Goal: Find specific page/section: Find specific page/section

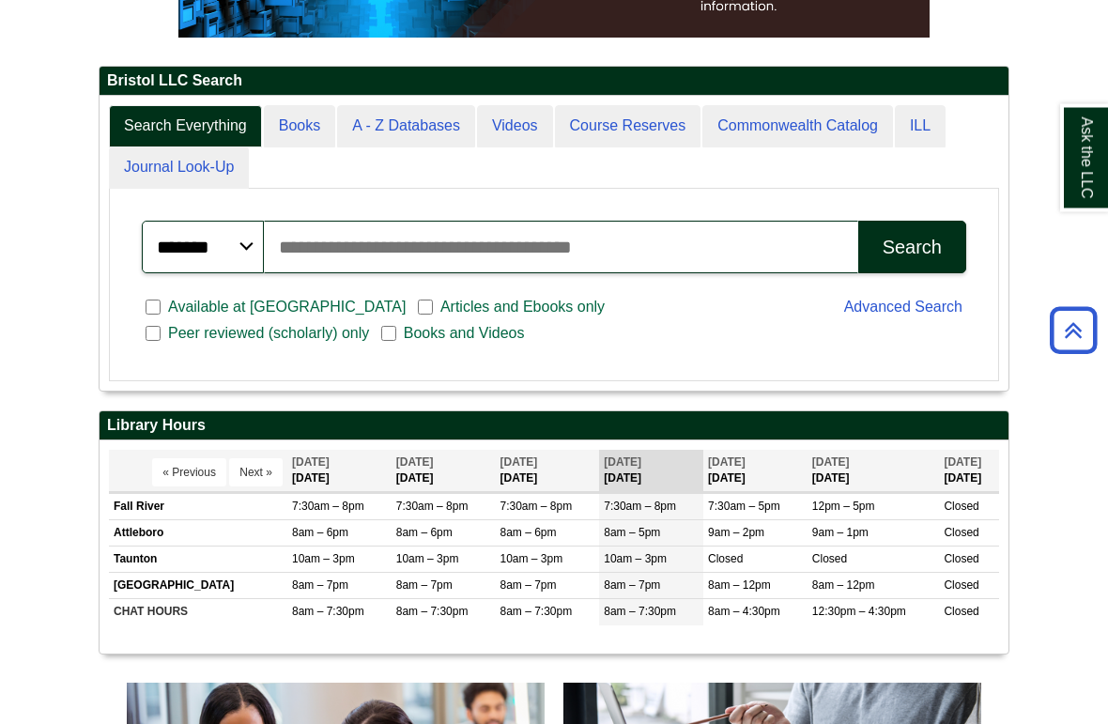
scroll to position [391, 0]
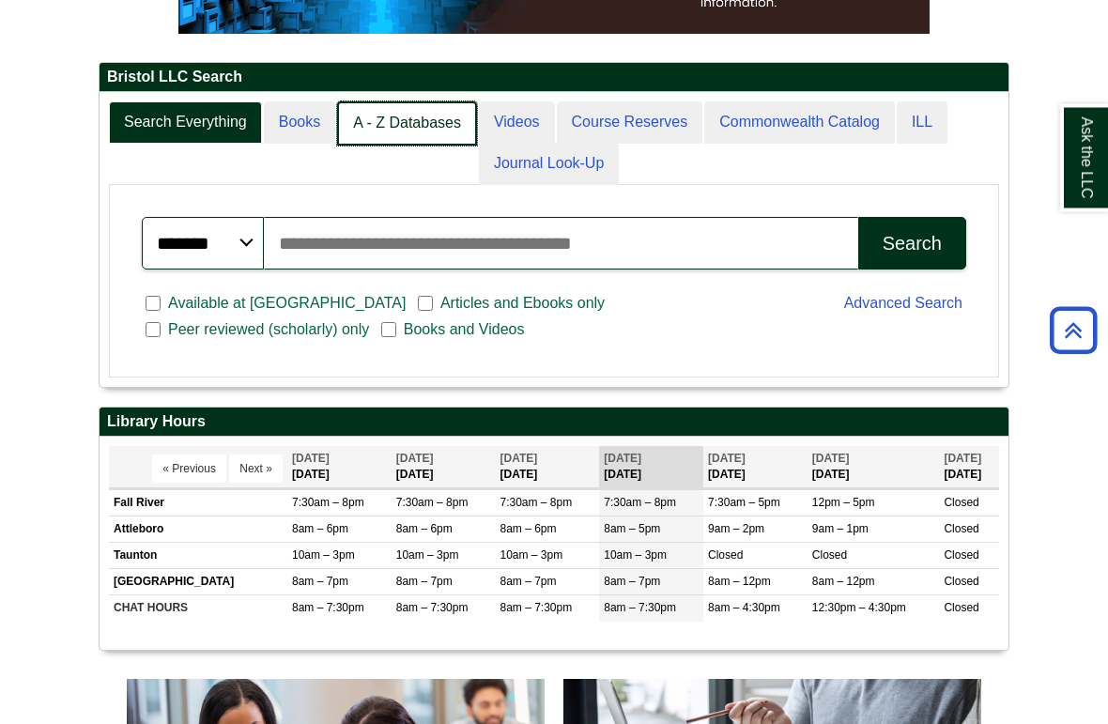
click at [401, 146] on link "A - Z Databases" at bounding box center [407, 124] width 140 height 44
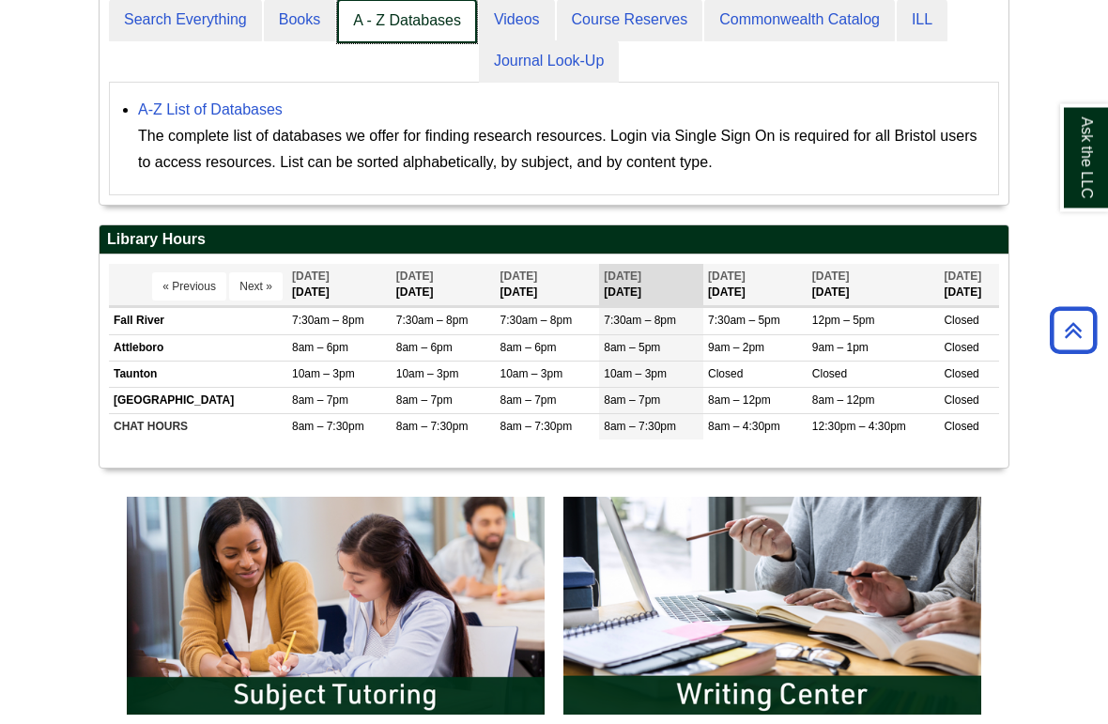
scroll to position [480, 0]
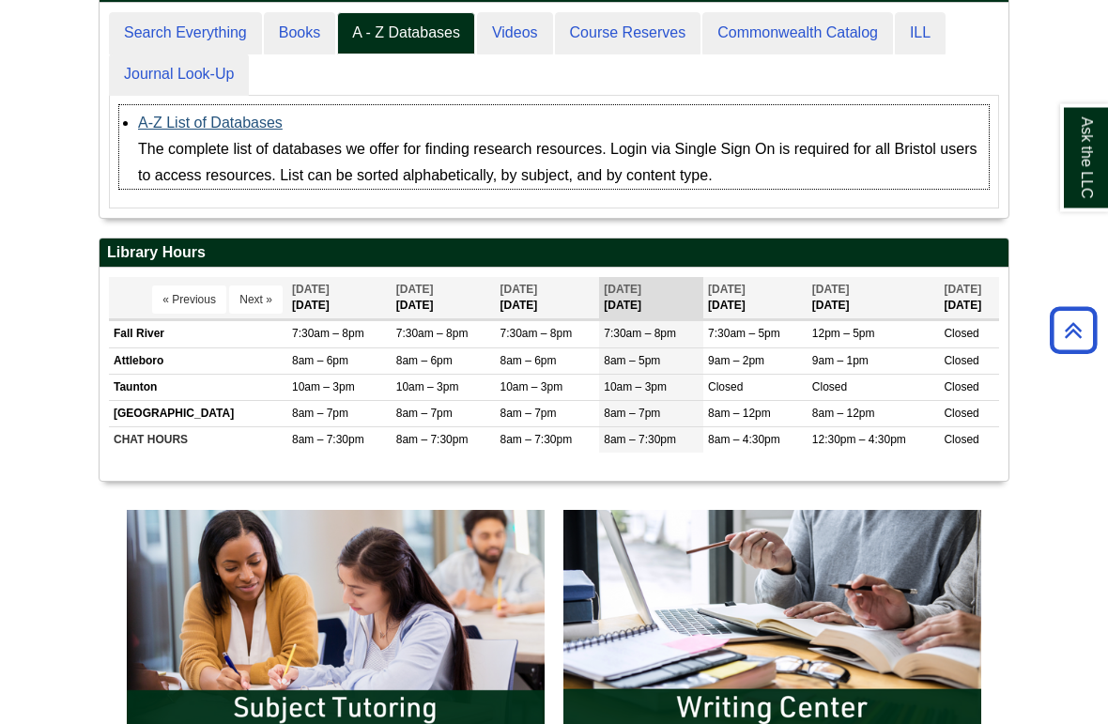
click at [261, 131] on link "A-Z List of Databases" at bounding box center [210, 123] width 145 height 16
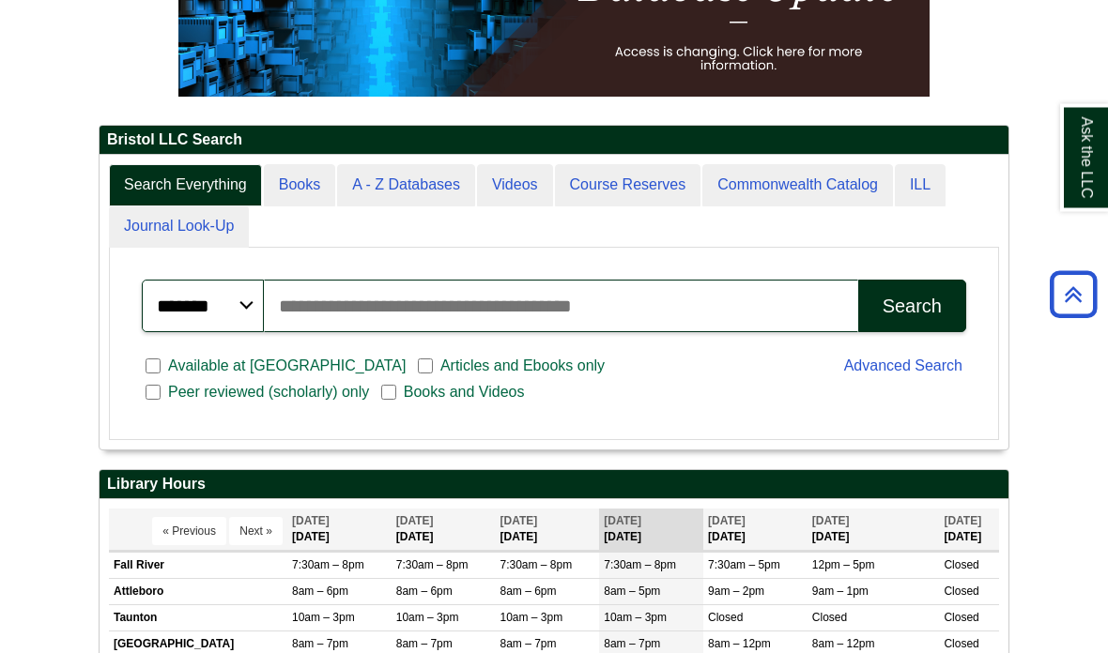
scroll to position [329, 0]
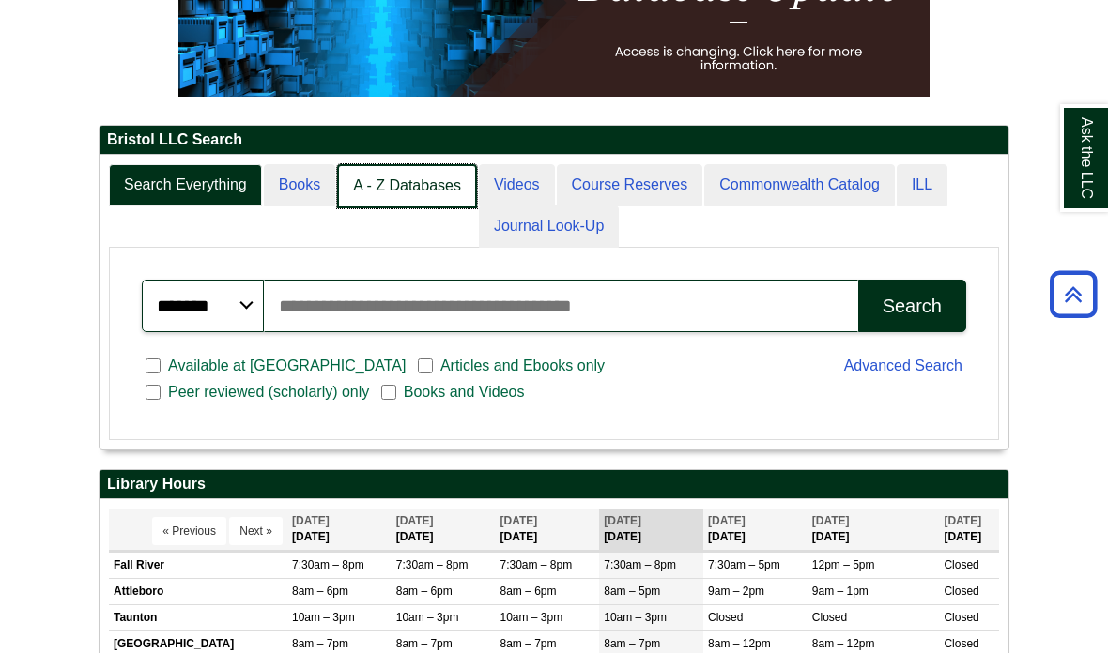
click at [416, 208] on link "A - Z Databases" at bounding box center [407, 186] width 140 height 44
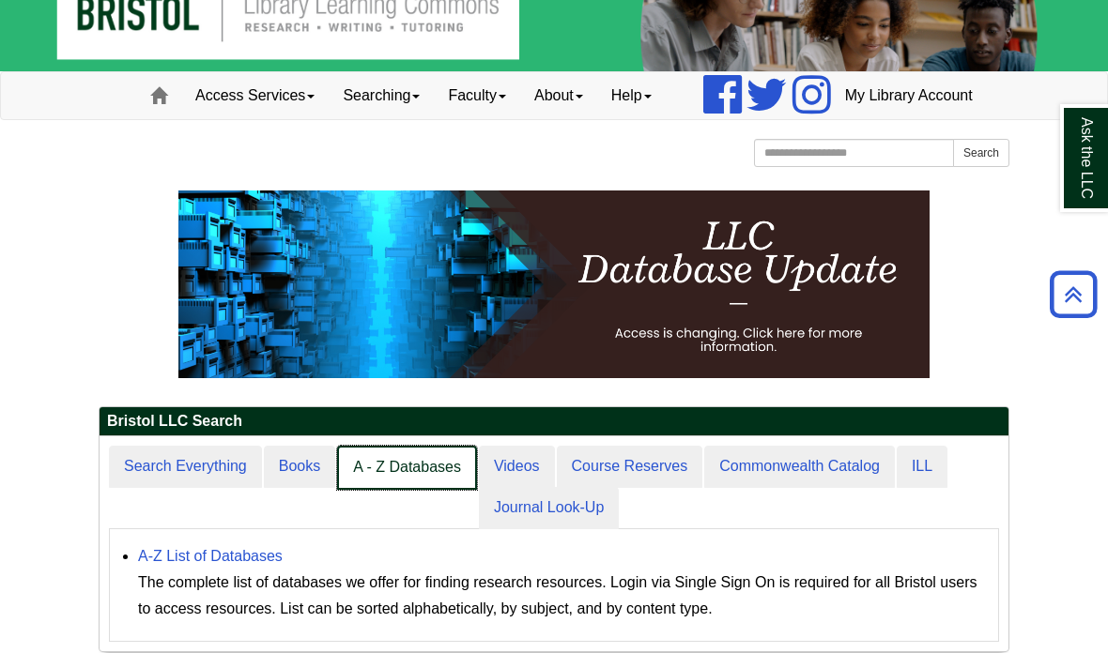
scroll to position [0, 0]
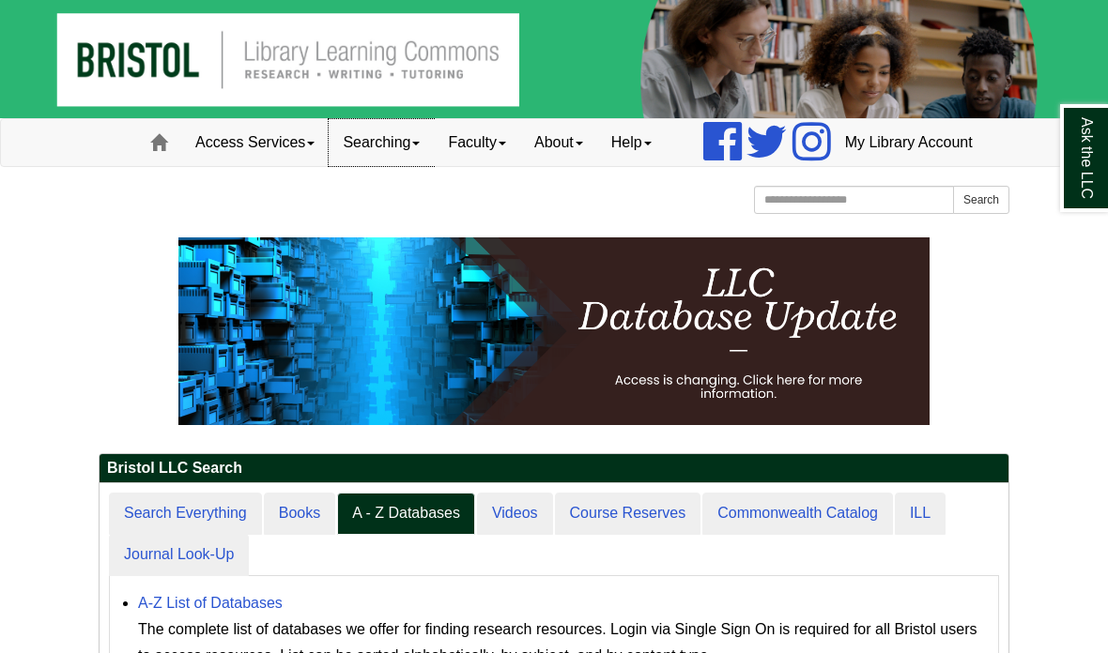
click at [337, 166] on link "Searching" at bounding box center [381, 142] width 105 height 47
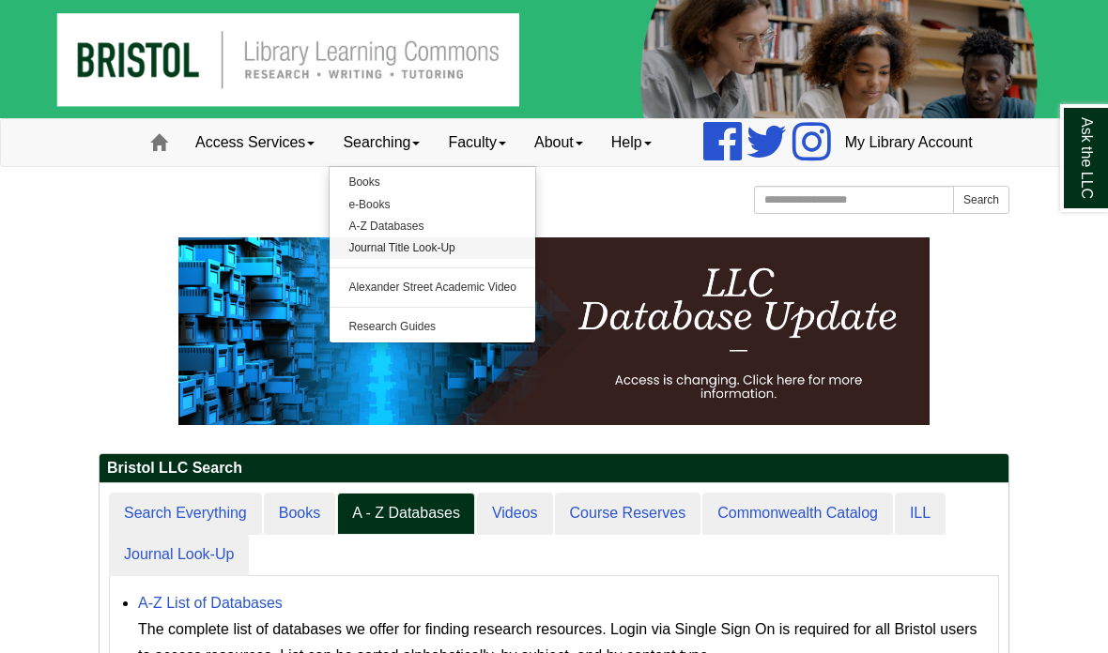
click at [396, 259] on link "Journal Title Look-Up" at bounding box center [433, 249] width 206 height 22
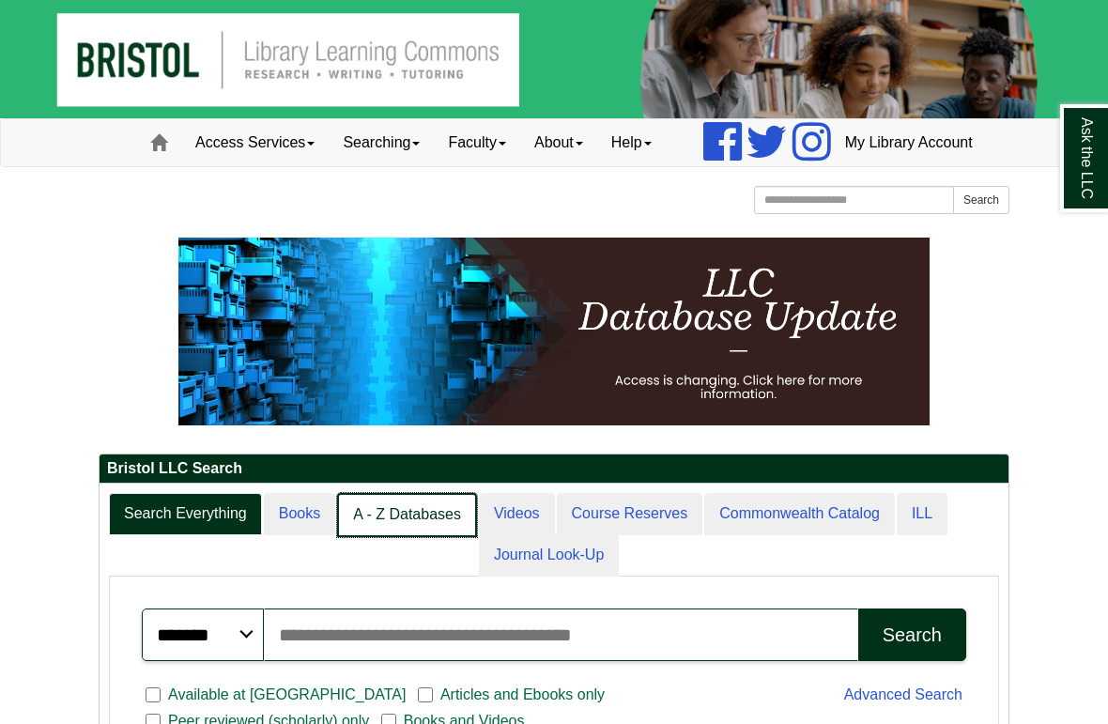
click at [407, 537] on link "A - Z Databases" at bounding box center [407, 515] width 140 height 44
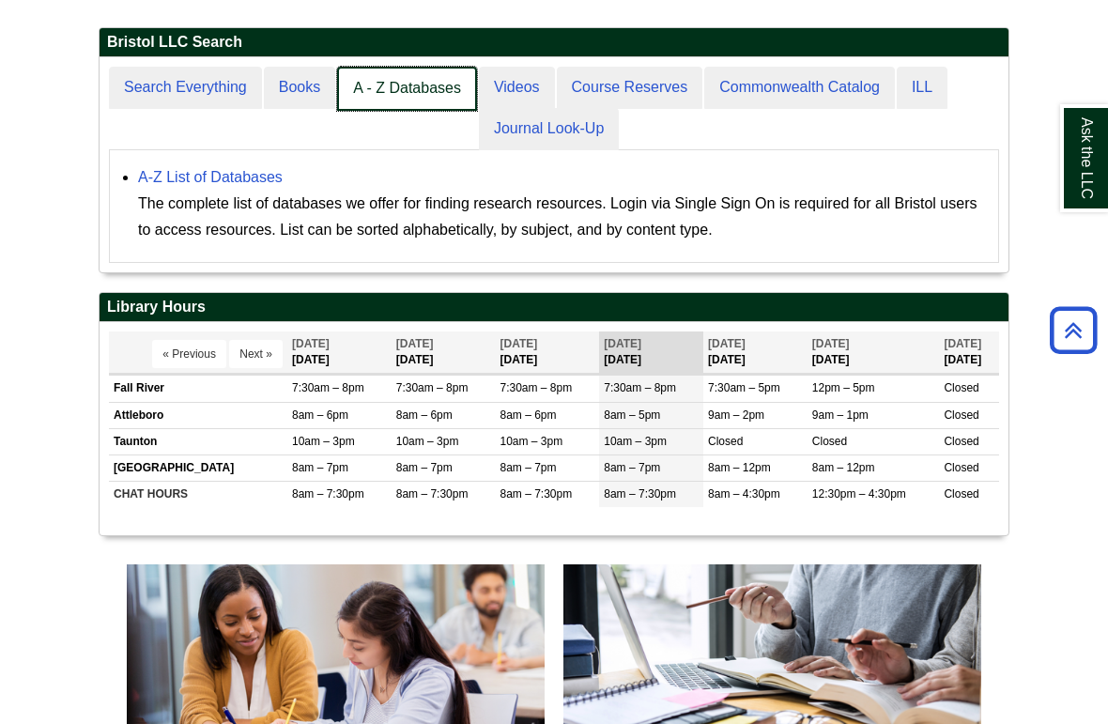
scroll to position [421, 0]
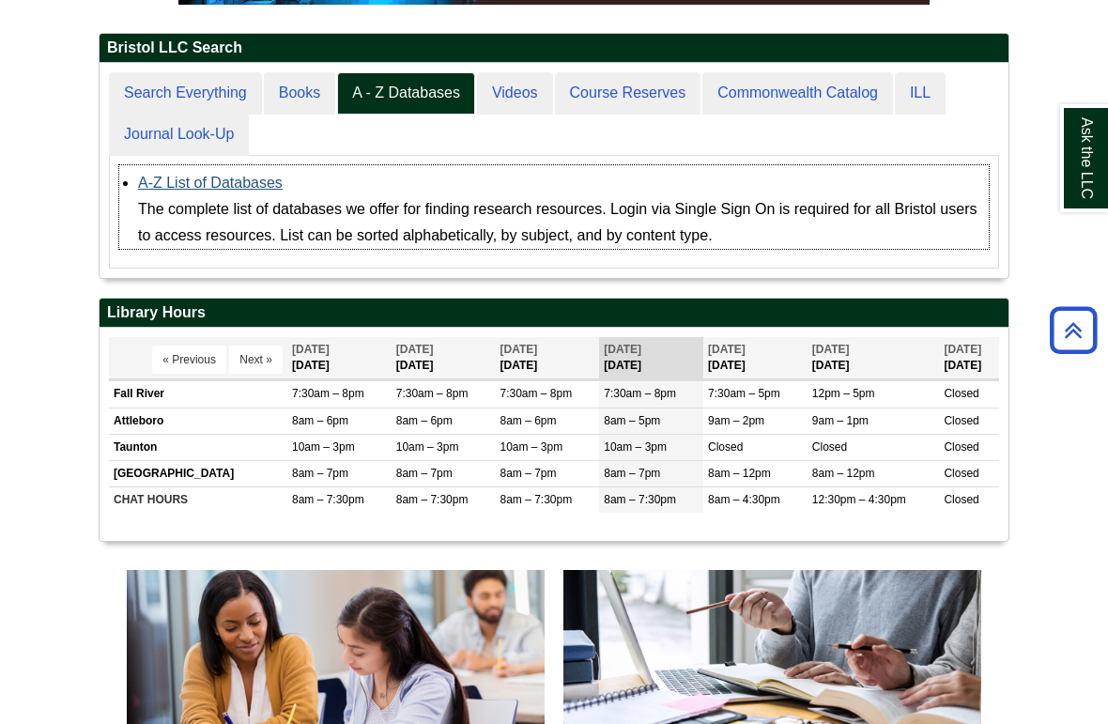
click at [263, 191] on link "A-Z List of Databases" at bounding box center [210, 183] width 145 height 16
